Goal: Ask a question

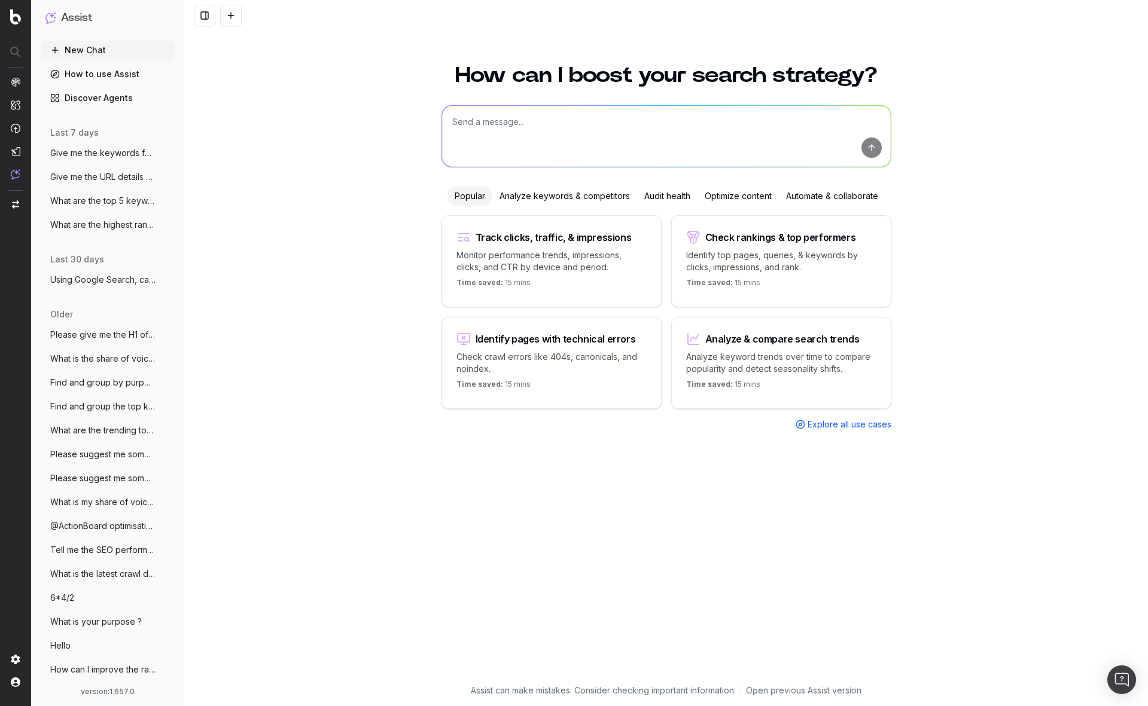
click at [515, 127] on textarea at bounding box center [666, 136] width 449 height 61
type textarea "@perplexity what is the best electric toothbrush?"
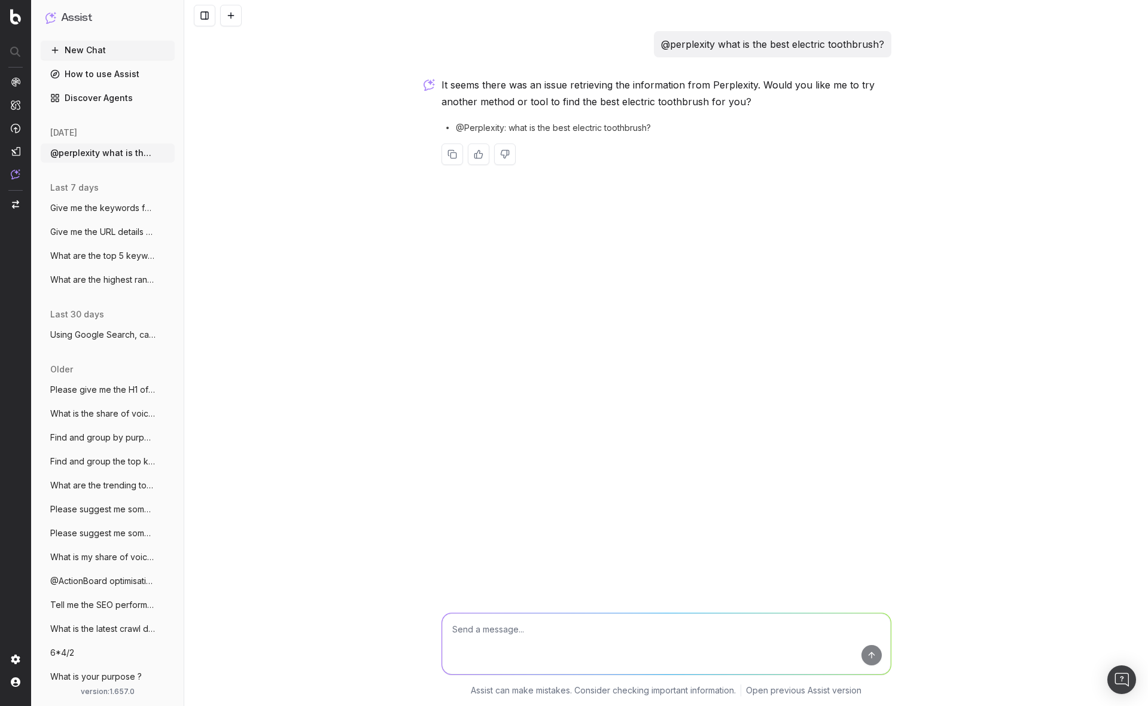
click at [425, 184] on div "@perplexity what is the best electric toothbrush? It seems there was an issue r…" at bounding box center [666, 353] width 964 height 706
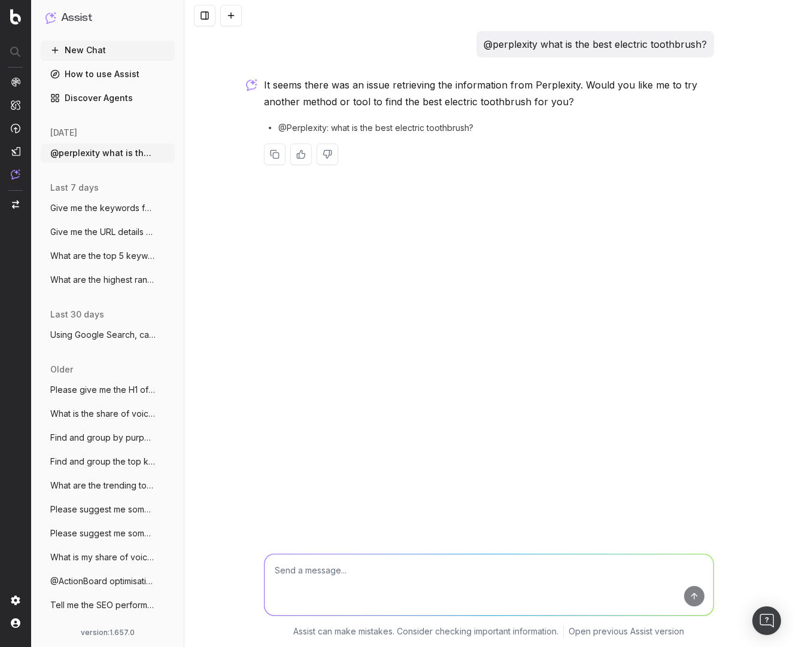
click at [614, 415] on div "@perplexity what is the best electric toothbrush? It seems there was an issue r…" at bounding box center [488, 323] width 608 height 647
